Goal: Navigation & Orientation: Find specific page/section

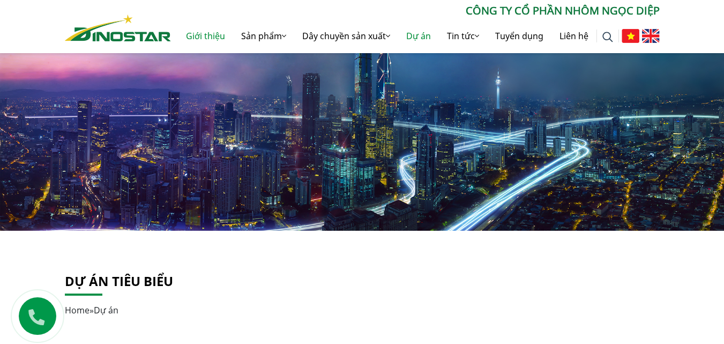
click at [205, 35] on link "Giới thiệu" at bounding box center [205, 36] width 55 height 34
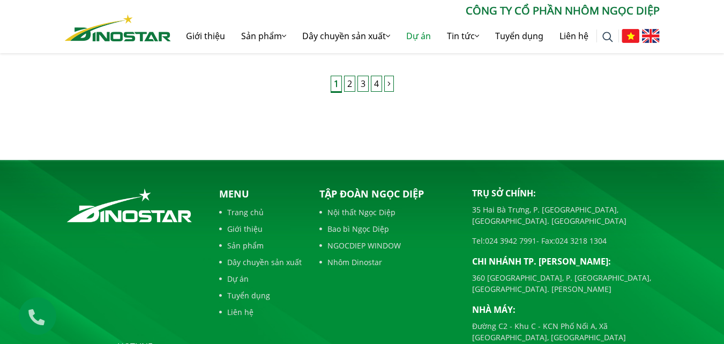
scroll to position [1018, 0]
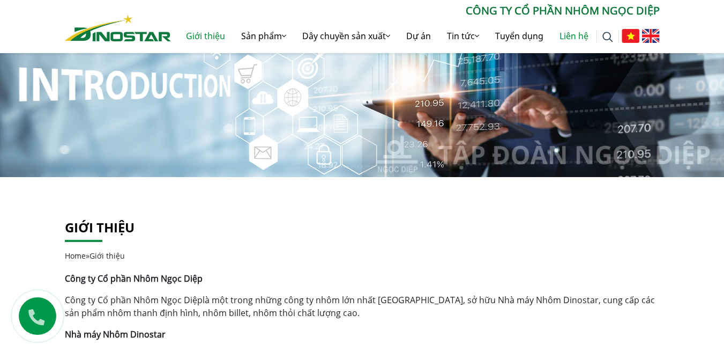
click at [571, 30] on link "Liên hệ" at bounding box center [574, 36] width 45 height 34
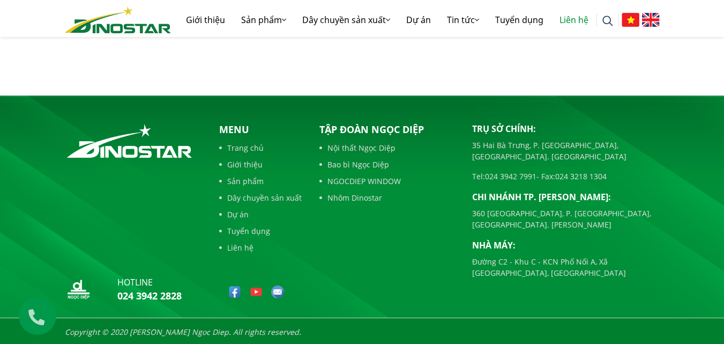
scroll to position [543, 0]
